Goal: Information Seeking & Learning: Find specific fact

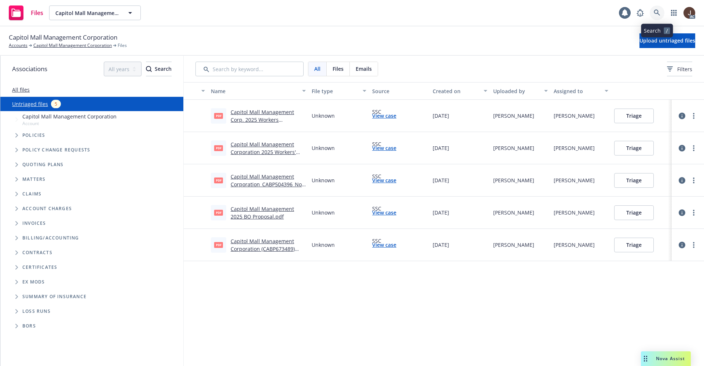
click at [657, 12] on icon at bounding box center [657, 13] width 7 height 7
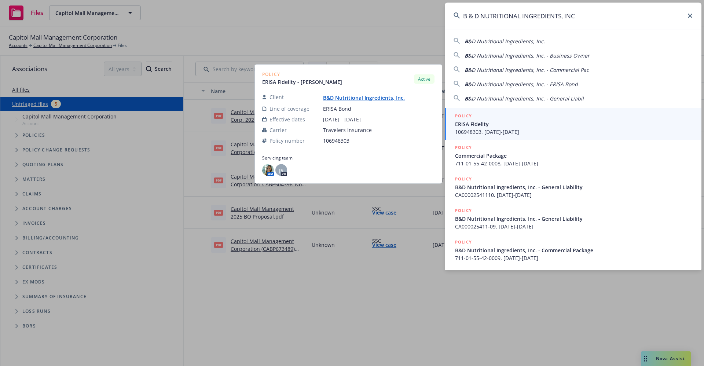
type input "B & D NUTRITIONAL INGREDIENTS, INC"
click at [366, 99] on link "B&D Nutritional Ingredients, Inc." at bounding box center [367, 97] width 88 height 7
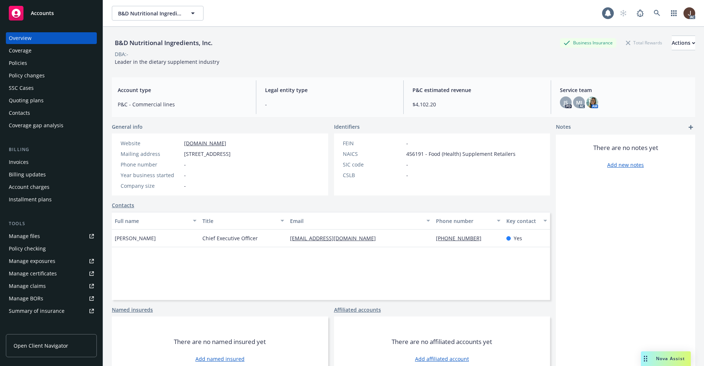
click at [18, 64] on div "Policies" at bounding box center [18, 63] width 18 height 12
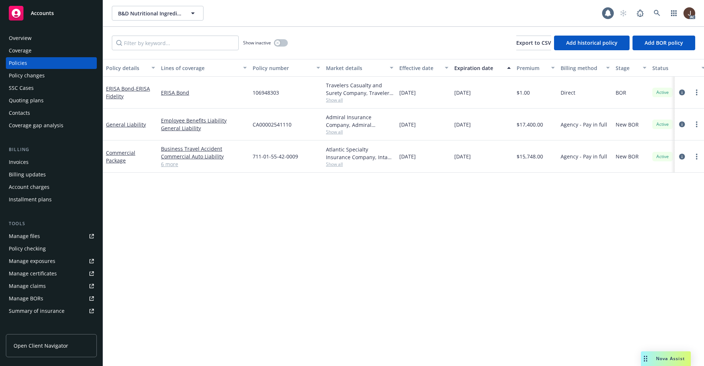
click at [256, 205] on div "Policy details Lines of coverage Policy number Market details Effective date Ex…" at bounding box center [403, 212] width 601 height 307
drag, startPoint x: 252, startPoint y: 161, endPoint x: 308, endPoint y: 160, distance: 56.1
click at [308, 160] on div "711-01-55-42-0009" at bounding box center [286, 156] width 73 height 32
copy span "711-01-55-42-0009"
click at [285, 215] on div "Policy details Lines of coverage Policy number Market details Effective date Ex…" at bounding box center [403, 212] width 601 height 307
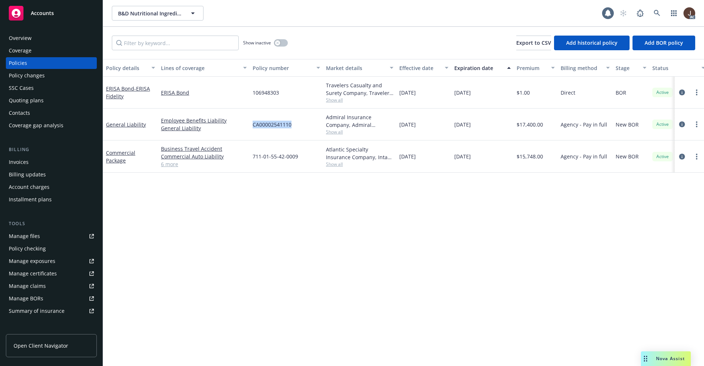
drag, startPoint x: 252, startPoint y: 127, endPoint x: 293, endPoint y: 127, distance: 41.1
click at [293, 127] on div "CA00002541110" at bounding box center [286, 125] width 73 height 32
copy span "CA00002541110"
